Goal: Obtain resource: Download file/media

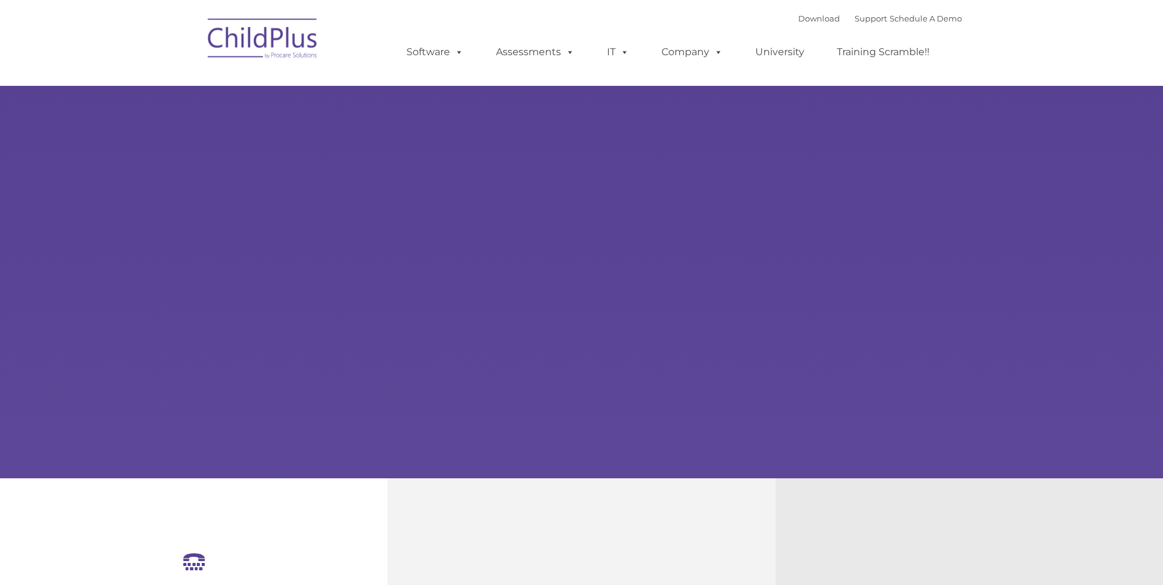
select select "MEDIUM"
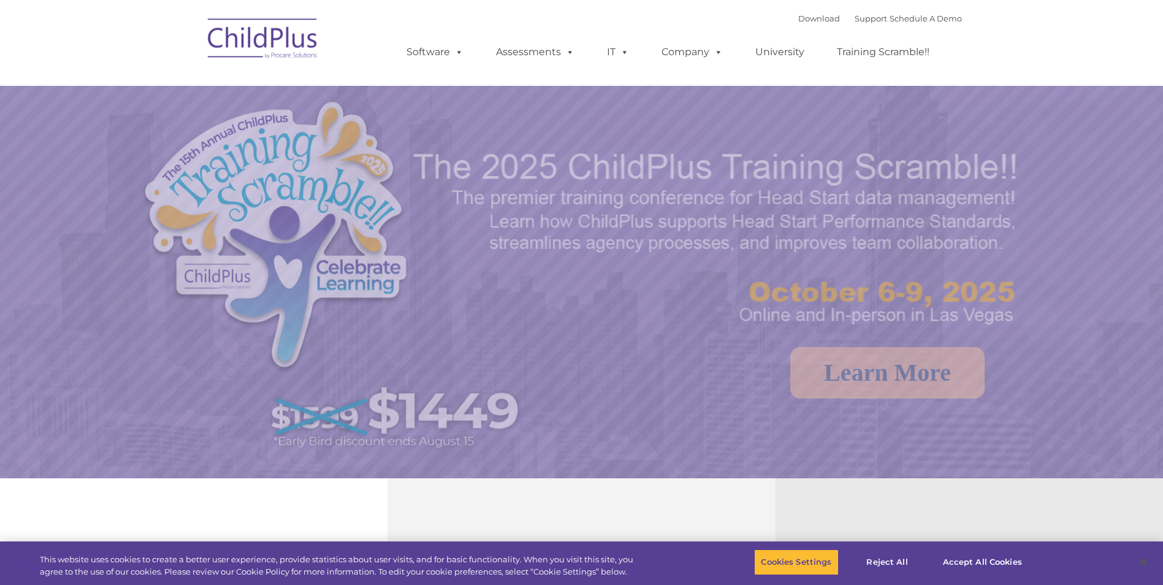
select select "MEDIUM"
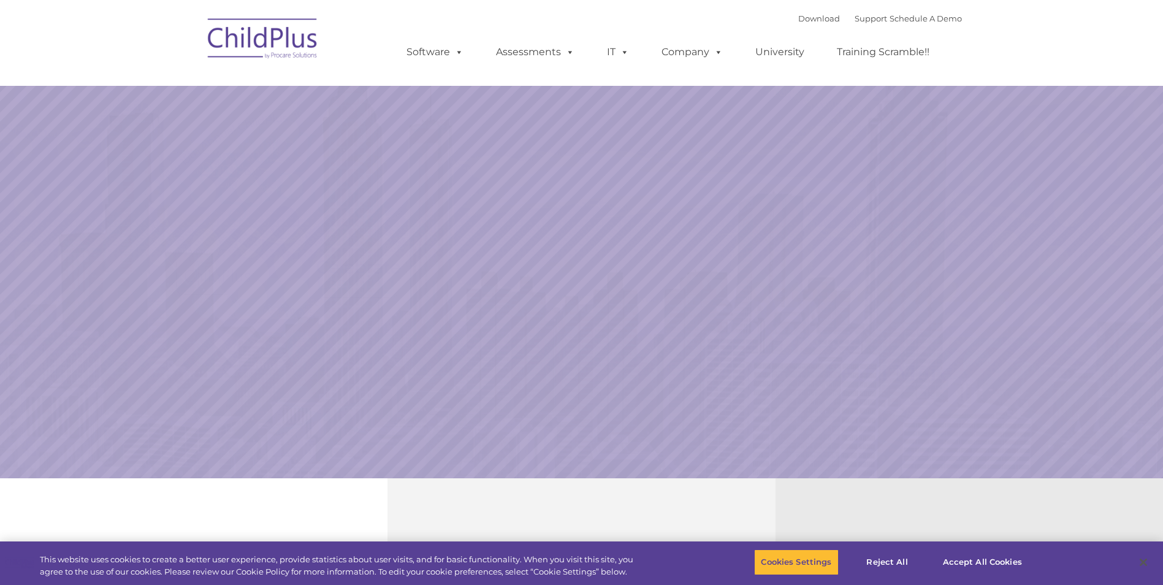
select select "MEDIUM"
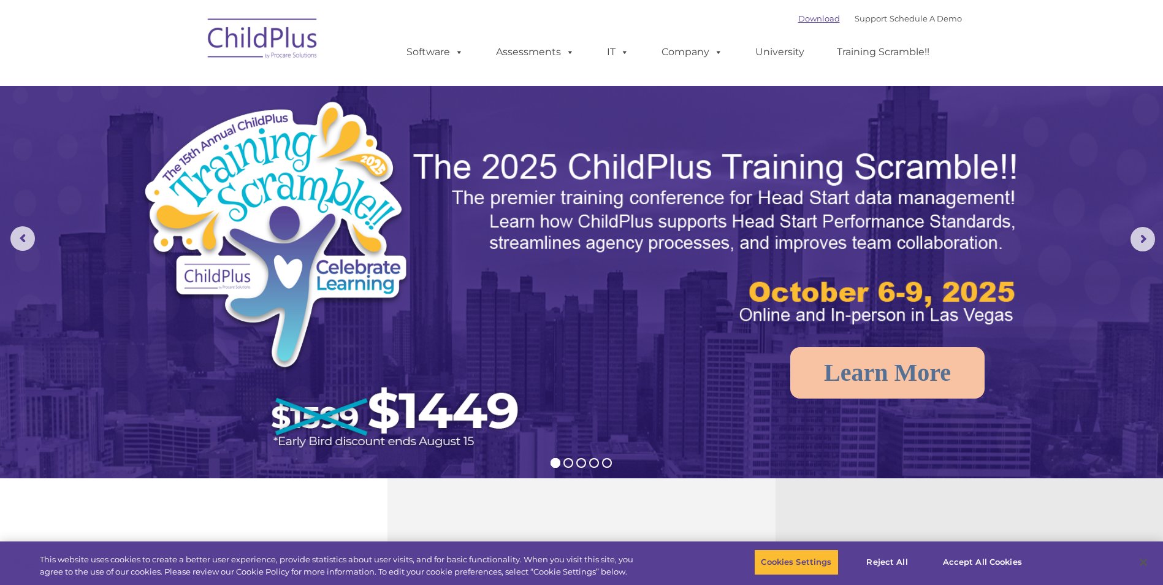
click at [798, 21] on link "Download" at bounding box center [819, 18] width 42 height 10
